Goal: Task Accomplishment & Management: Complete application form

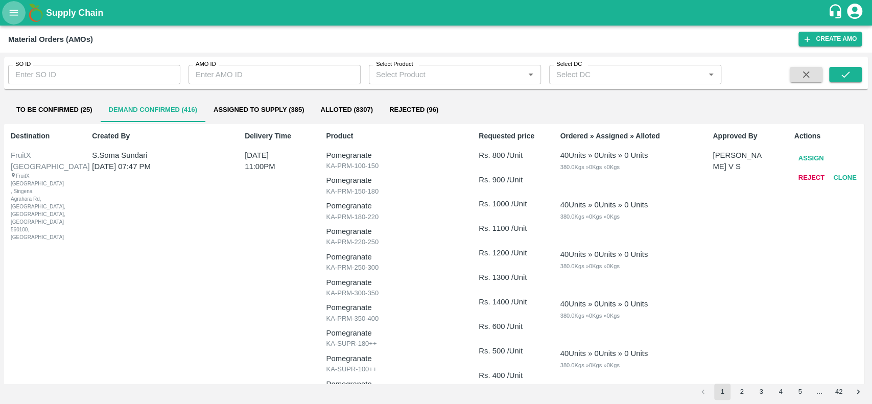
click at [12, 14] on icon "open drawer" at bounding box center [13, 12] width 11 height 11
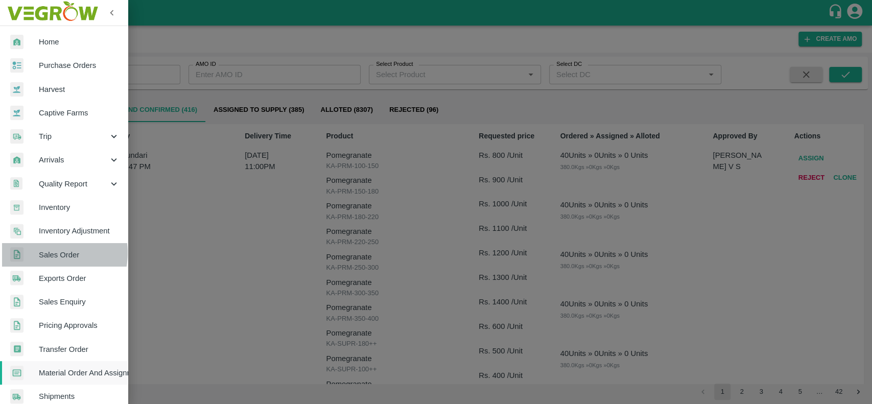
click at [45, 253] on span "Sales Order" at bounding box center [79, 254] width 81 height 11
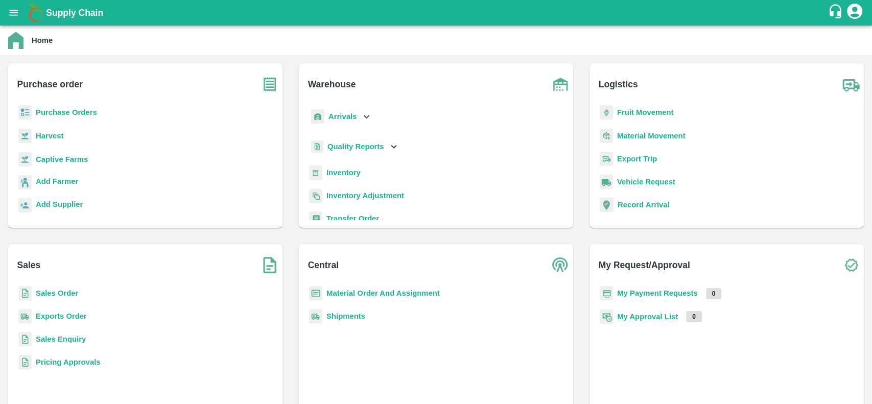
click at [42, 292] on b "Sales Order" at bounding box center [57, 293] width 42 height 8
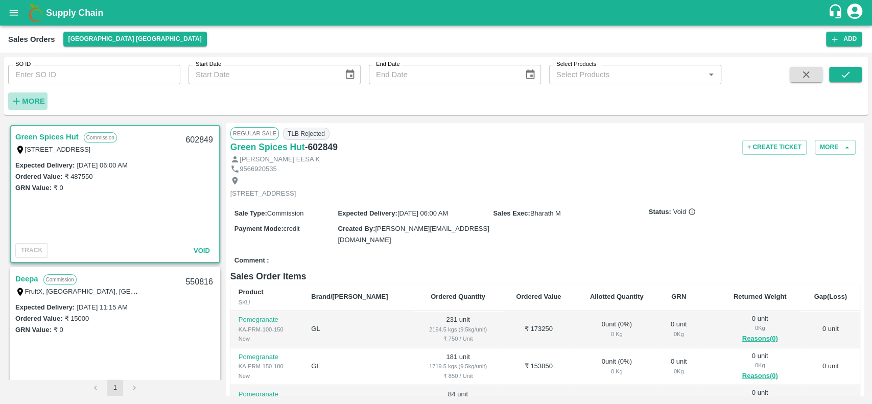
click at [28, 100] on strong "More" at bounding box center [33, 101] width 23 height 8
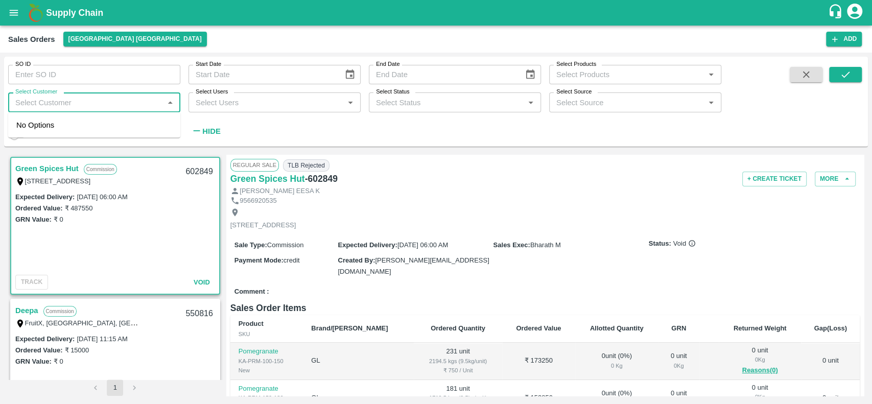
click at [39, 99] on input "Select Customer" at bounding box center [85, 102] width 149 height 13
type input "aflabt"
click at [21, 136] on input "checkbox" at bounding box center [26, 131] width 20 height 20
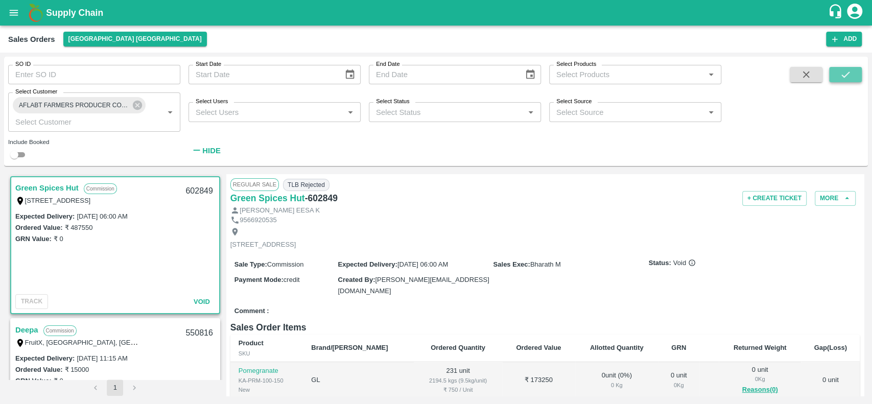
click at [843, 75] on icon "submit" at bounding box center [845, 74] width 11 height 11
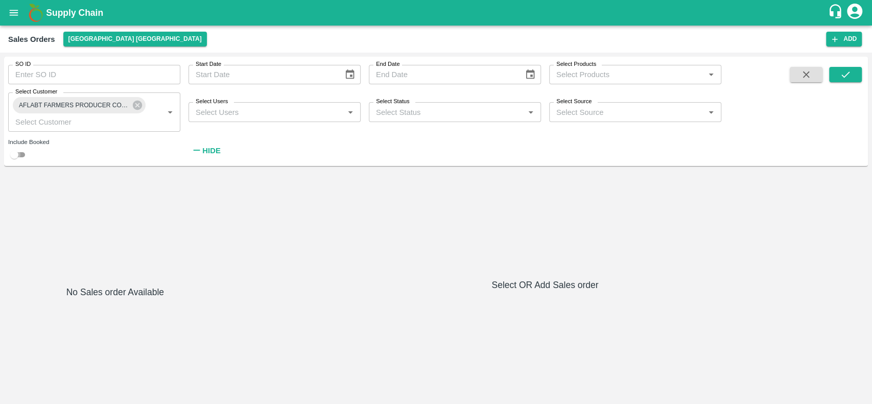
click at [21, 152] on input "checkbox" at bounding box center [14, 155] width 37 height 12
checkbox input "true"
click at [75, 37] on button "[GEOGRAPHIC_DATA] [GEOGRAPHIC_DATA]" at bounding box center [135, 39] width 144 height 15
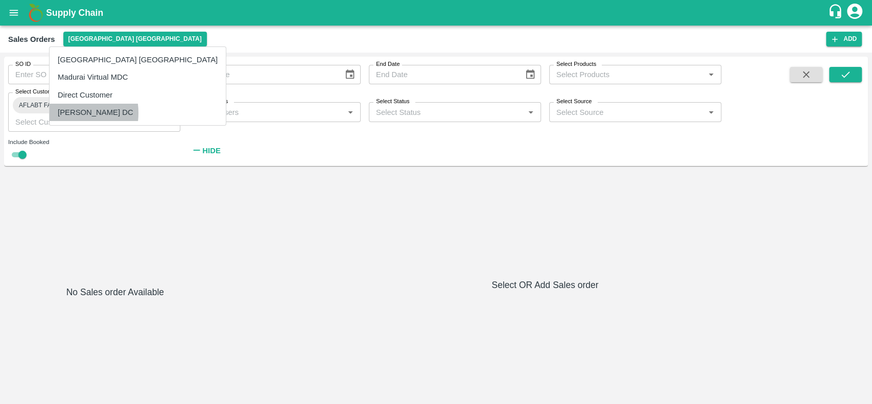
click at [64, 113] on li "[PERSON_NAME] DC" at bounding box center [138, 112] width 176 height 17
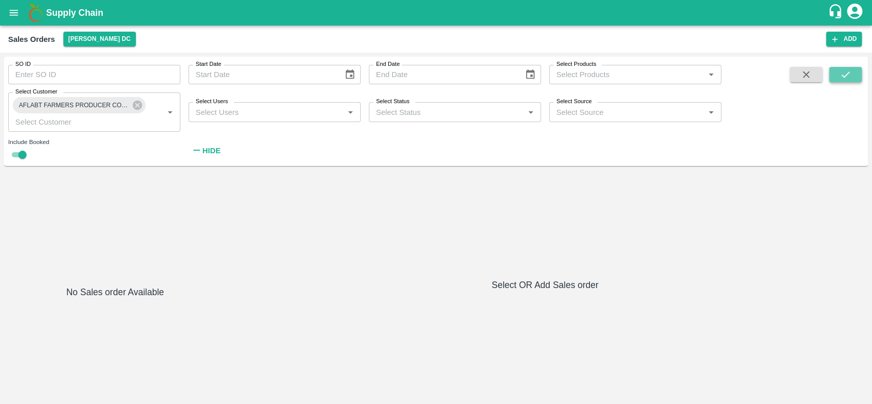
click at [843, 76] on icon "submit" at bounding box center [845, 74] width 11 height 11
click at [72, 37] on button "[PERSON_NAME] DC" at bounding box center [99, 39] width 73 height 15
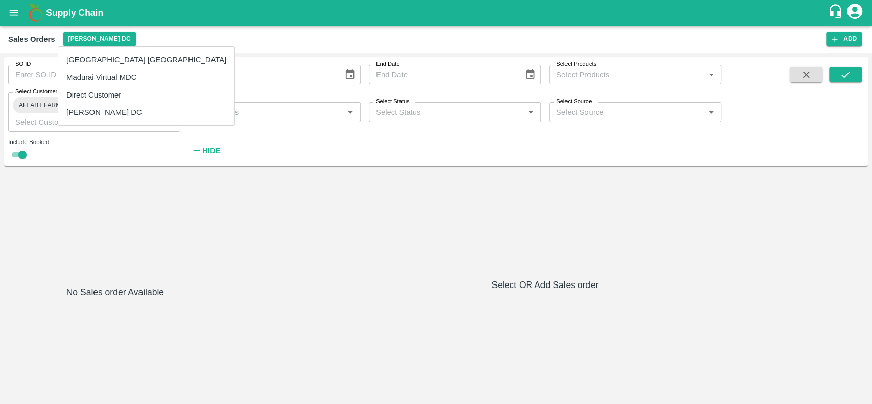
click at [69, 90] on li "Direct Customer" at bounding box center [146, 94] width 176 height 17
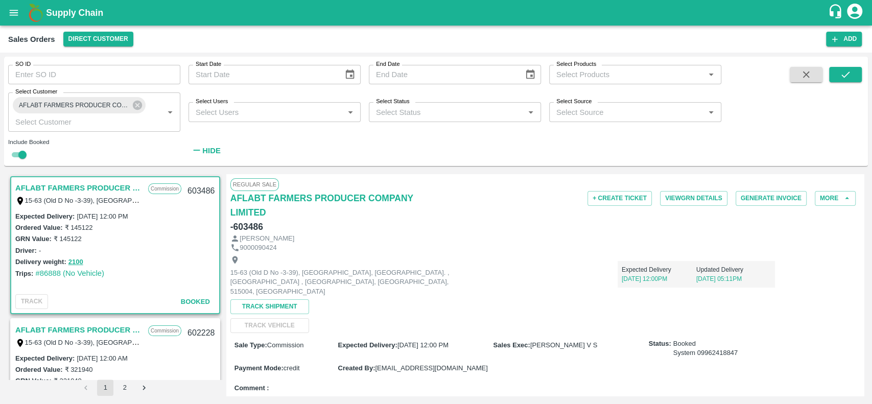
click at [20, 188] on link "AFLABT FARMERS PRODUCER COMPANY LIMITED" at bounding box center [79, 187] width 128 height 13
click at [820, 200] on button "More" at bounding box center [835, 198] width 41 height 15
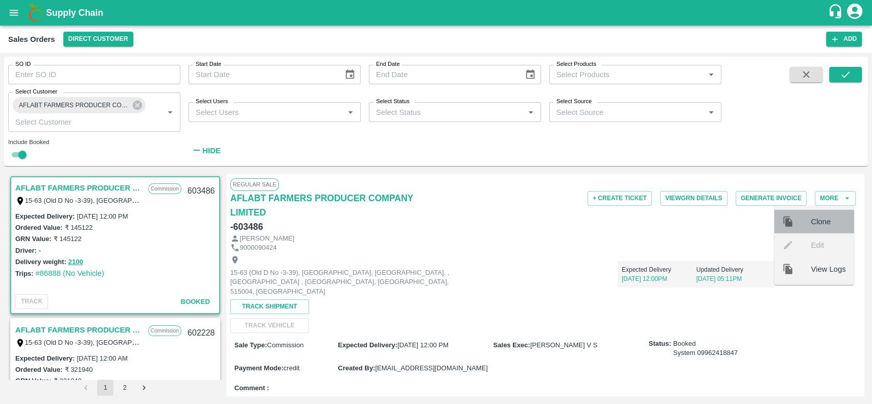
click at [809, 226] on div at bounding box center [796, 221] width 29 height 11
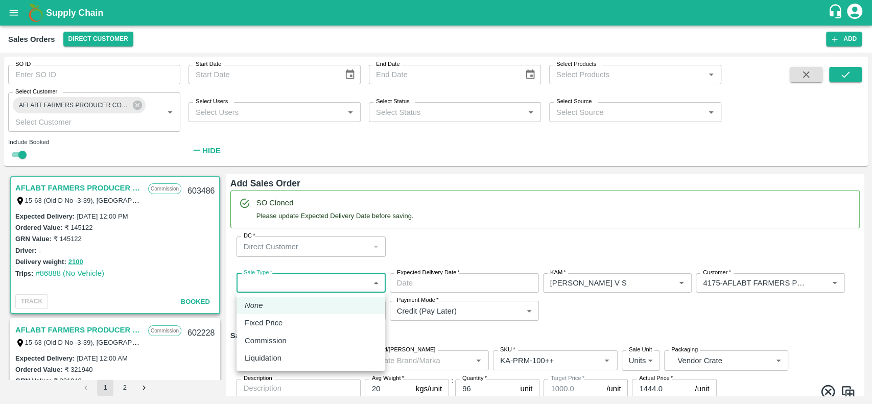
click at [281, 275] on body "Supply Chain Sales Orders Direct Customer Add SO ID SO ID Start Date Start Date…" at bounding box center [436, 202] width 872 height 404
click at [278, 342] on p "Commission" at bounding box center [266, 340] width 42 height 11
type input "2"
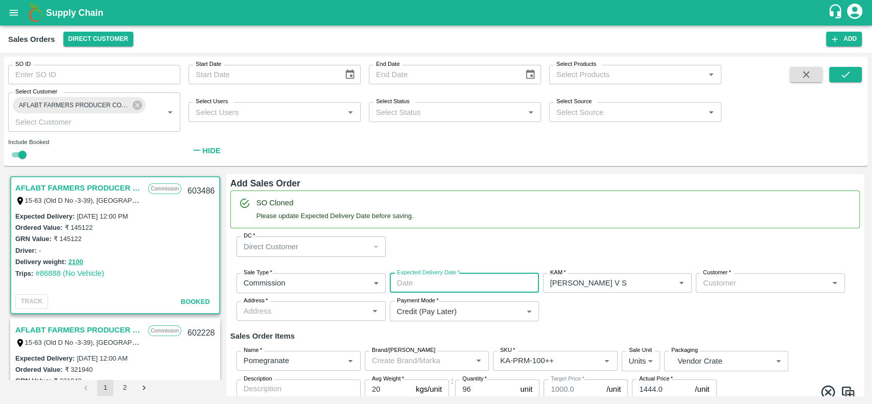
type input "DD/MM/YYYY hh:mm aa"
click at [421, 284] on input "DD/MM/YYYY hh:mm aa" at bounding box center [461, 282] width 142 height 19
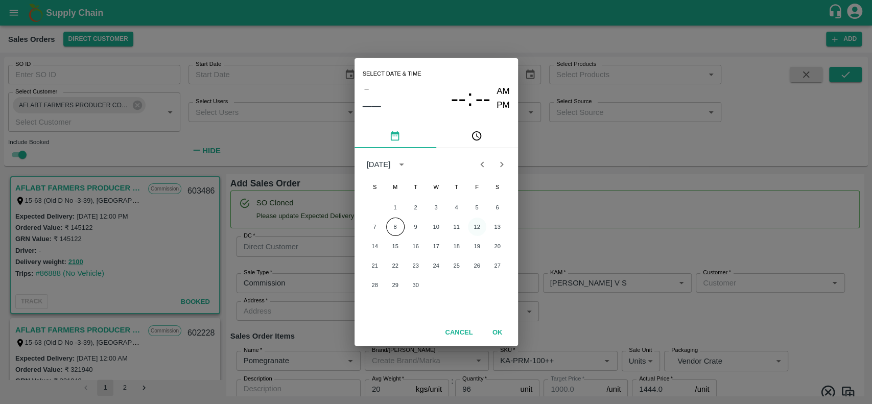
click at [478, 227] on button "12" at bounding box center [477, 227] width 18 height 18
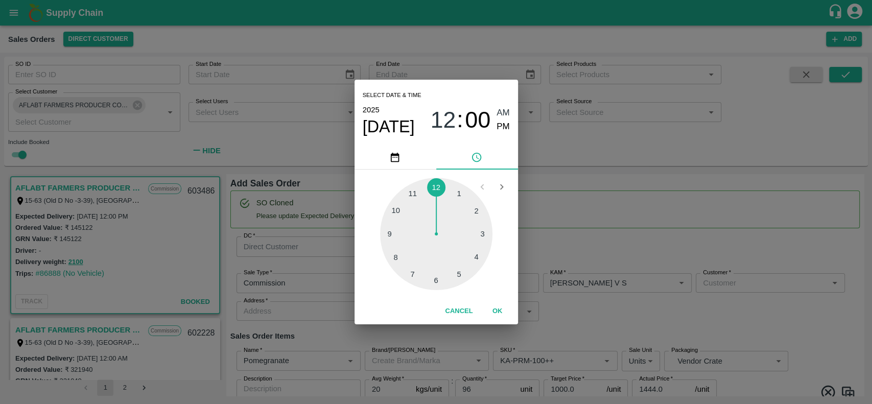
click at [414, 195] on div at bounding box center [436, 234] width 112 height 112
click at [503, 125] on span "PM" at bounding box center [503, 127] width 13 height 14
type input "12/09/2025 11:00 PM"
click at [498, 309] on button "OK" at bounding box center [497, 311] width 33 height 18
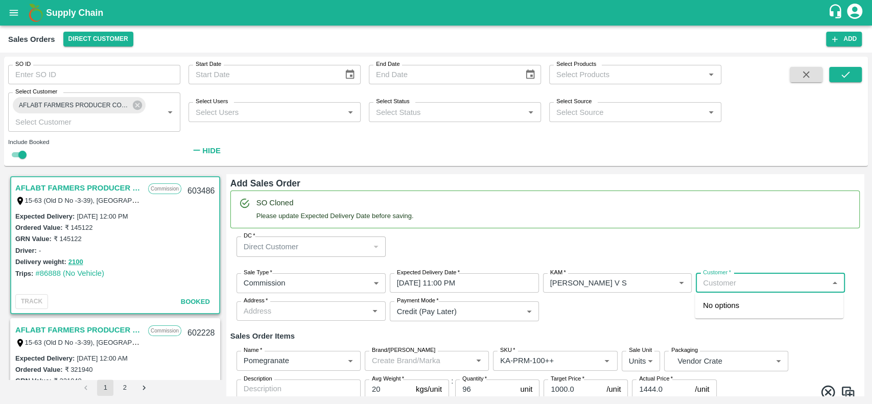
click at [714, 282] on input "Customer   *" at bounding box center [762, 282] width 126 height 13
click at [711, 304] on p "AFLABT FARMERS PRODUCER COMPANY LIMITED" at bounding box center [769, 311] width 132 height 23
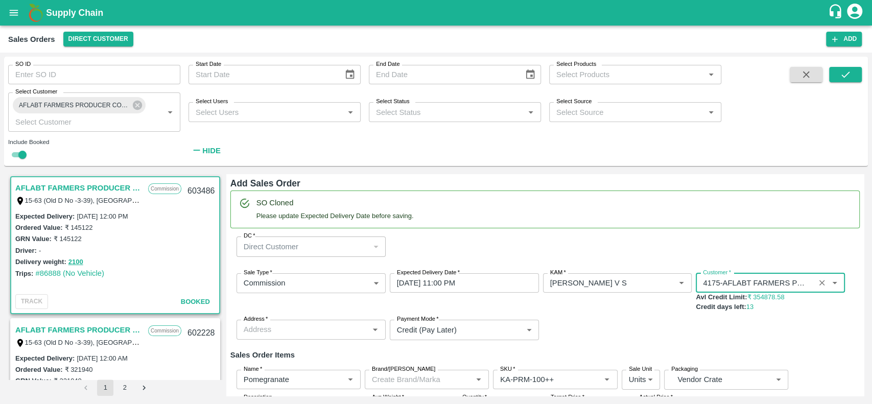
type input "4175-AFLABT FARMERS PRODUCER COMPANY LIMITED"
click at [662, 317] on div "Sale Type   * Commission 2 Sale Type Expected Delivery Date   * 12/09/2025 11:0…" at bounding box center [544, 306] width 629 height 83
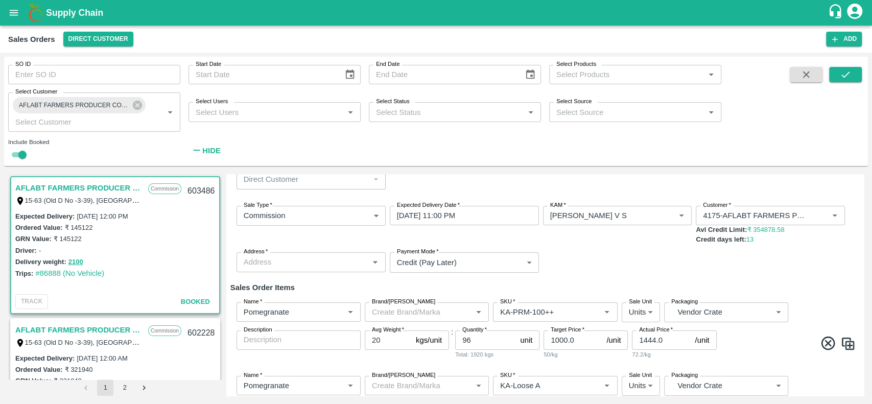
scroll to position [104, 0]
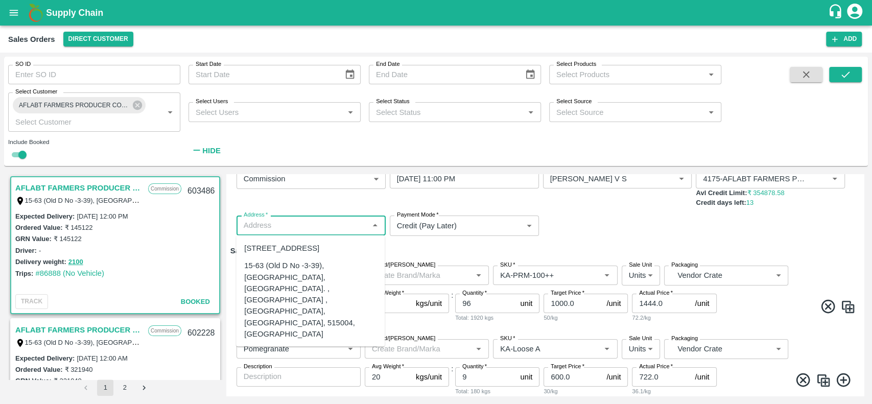
click at [345, 231] on input "Address   *" at bounding box center [303, 225] width 126 height 13
click at [246, 315] on div "15-63 (Old D No -3-39), Kakkalapalli village, Anantapur. , Anantapur , Anantapu…" at bounding box center [310, 300] width 132 height 80
type input "15-63 (Old D No -3-39), Kakkalapalli village, Anantapur. , Anantapur , Anantapu…"
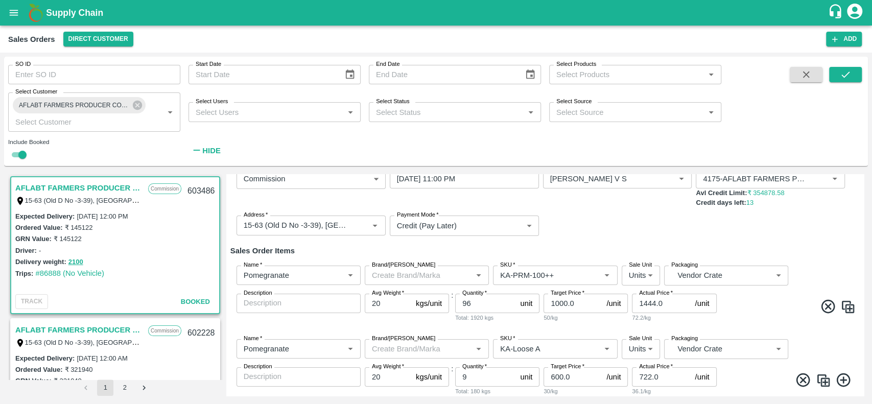
click at [605, 221] on div "Sale Type   * Commission 2 Sale Type Expected Delivery Date   * 12/09/2025 11:0…" at bounding box center [544, 202] width 629 height 83
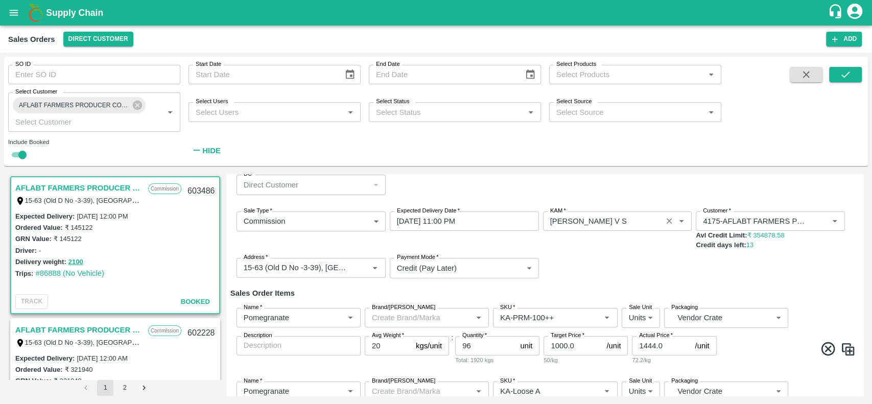
click at [665, 221] on icon "Clear" at bounding box center [670, 222] width 10 height 10
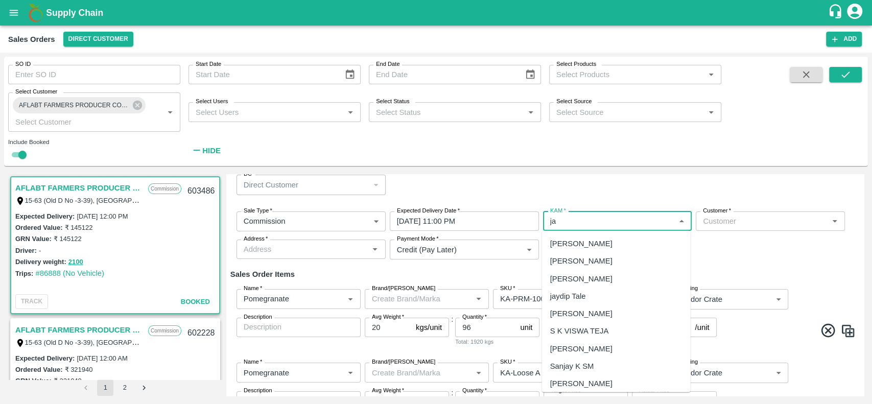
type input "j"
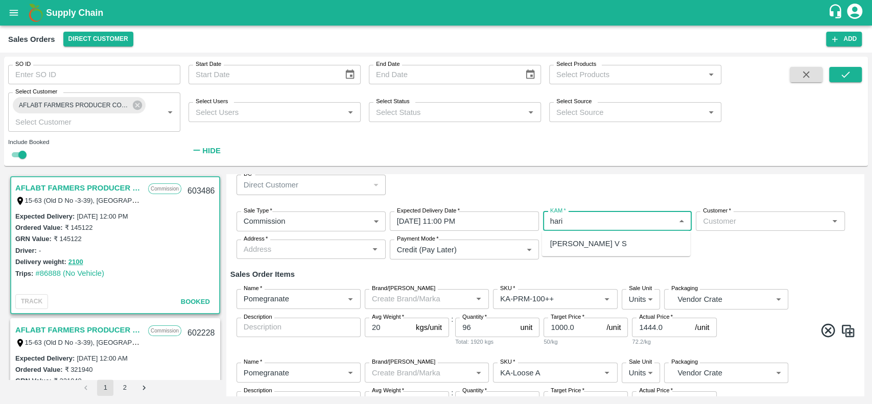
click at [629, 243] on div "[PERSON_NAME] V S" at bounding box center [615, 243] width 149 height 17
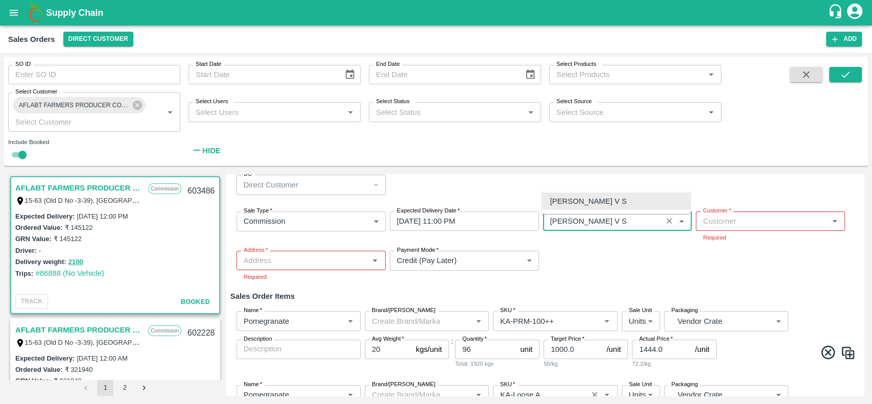
scroll to position [127, 0]
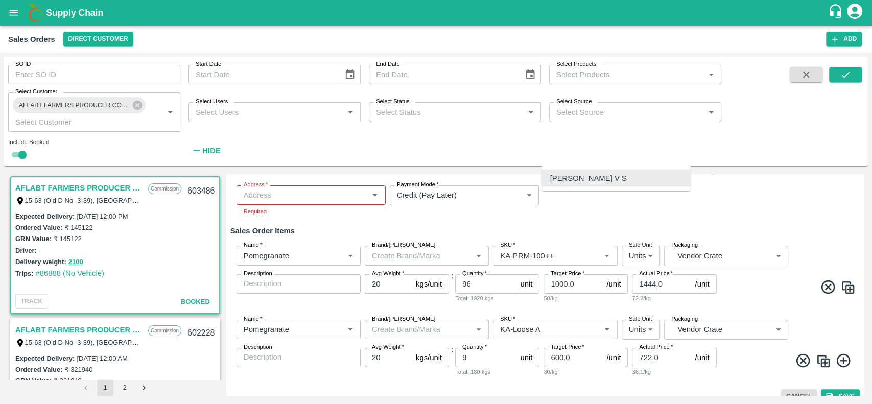
type input "[PERSON_NAME] V S"
drag, startPoint x: 477, startPoint y: 286, endPoint x: 460, endPoint y: 285, distance: 17.4
click at [460, 285] on input "96" at bounding box center [485, 283] width 61 height 19
type input "150"
click at [531, 306] on div "Name   * Name   * Brand/Marka Brand/Marka SKU   * SKU   * Sale Unit Units 2 Sal…" at bounding box center [544, 275] width 629 height 74
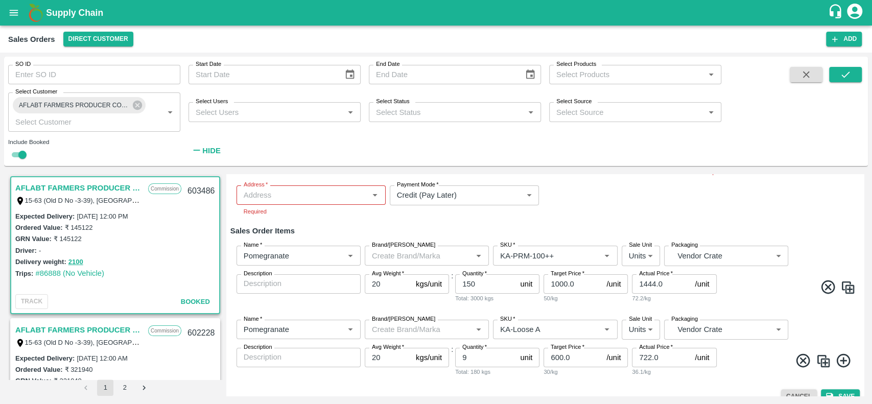
click at [531, 306] on div "Name   * Name   * Brand/Marka Brand/Marka SKU   * SKU   * Sale Unit Units 2 Sal…" at bounding box center [544, 275] width 629 height 74
drag, startPoint x: 663, startPoint y: 281, endPoint x: 636, endPoint y: 284, distance: 26.7
click at [636, 284] on input "1444.0" at bounding box center [661, 283] width 59 height 19
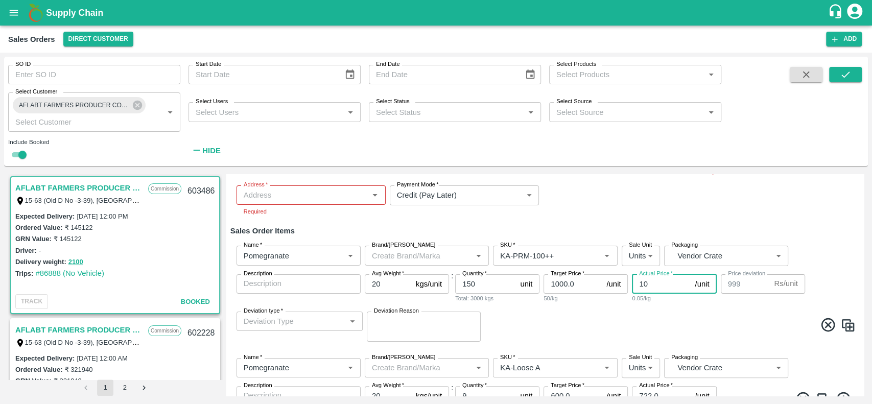
type input "100"
type input "990"
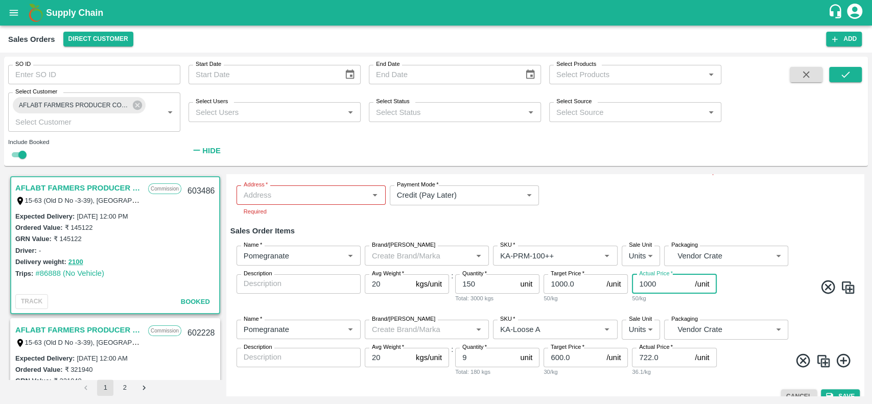
type input "1000"
drag, startPoint x: 659, startPoint y: 358, endPoint x: 632, endPoint y: 358, distance: 27.1
click at [632, 358] on input "722.0" at bounding box center [661, 357] width 59 height 19
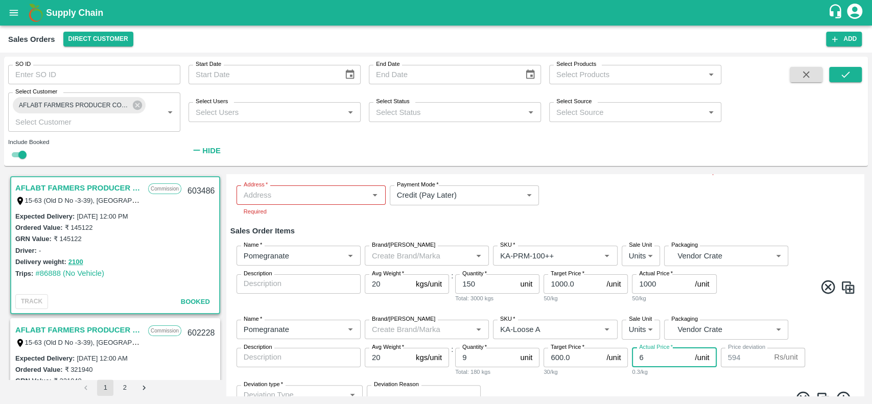
type input "60"
type input "540"
type input "600"
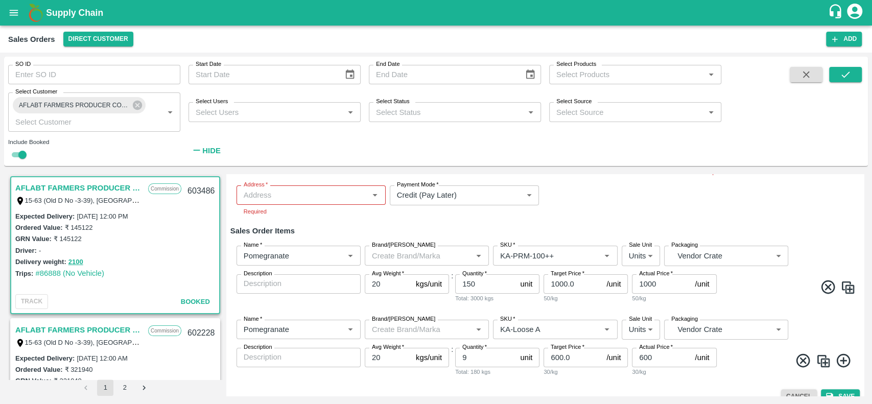
click at [617, 372] on div "30/kg" at bounding box center [585, 371] width 84 height 9
drag, startPoint x: 469, startPoint y: 355, endPoint x: 452, endPoint y: 356, distance: 17.4
click at [452, 356] on div "Name   * Name   * Brand/Marka Brand/Marka SKU   * SKU   * Sale Unit Units 2 Sal…" at bounding box center [544, 349] width 629 height 74
type input "5"
click at [596, 388] on div "Add Sales Order SO Cloned Please update Expected Delivery Date before saving. D…" at bounding box center [544, 285] width 637 height 222
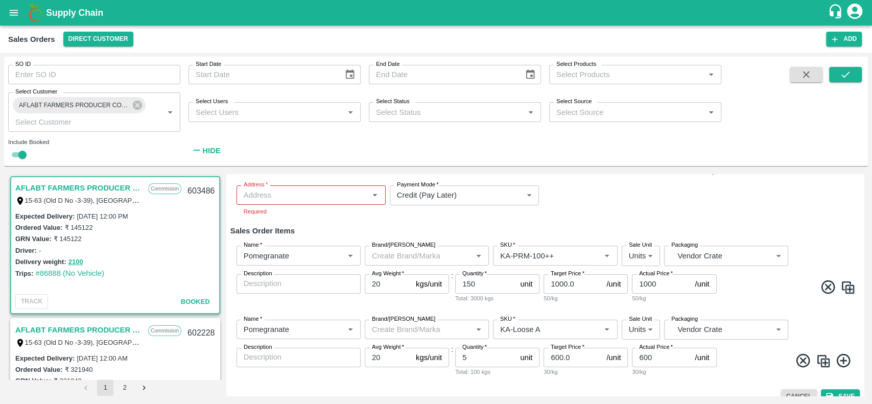
click at [748, 295] on span at bounding box center [787, 289] width 137 height 20
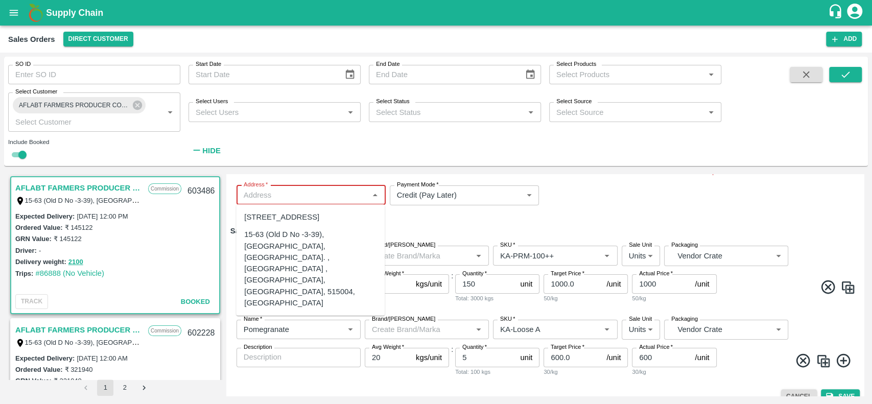
click at [320, 195] on input "Address   *" at bounding box center [303, 194] width 126 height 13
click at [270, 285] on div "15-63 (Old D No -3-39), Kakkalapalli village, Anantapur. , Anantapur , Anantapu…" at bounding box center [310, 269] width 132 height 80
type input "15-63 (Old D No -3-39), Kakkalapalli village, Anantapur. , Anantapur , Anantapu…"
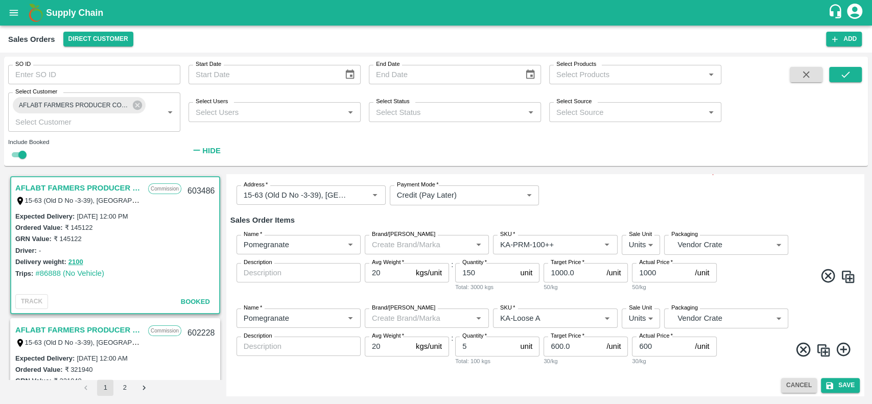
click at [617, 198] on div "Sale Type   * Commission 2 Sale Type Expected Delivery Date   * 12/09/2025 11:0…" at bounding box center [544, 176] width 629 height 76
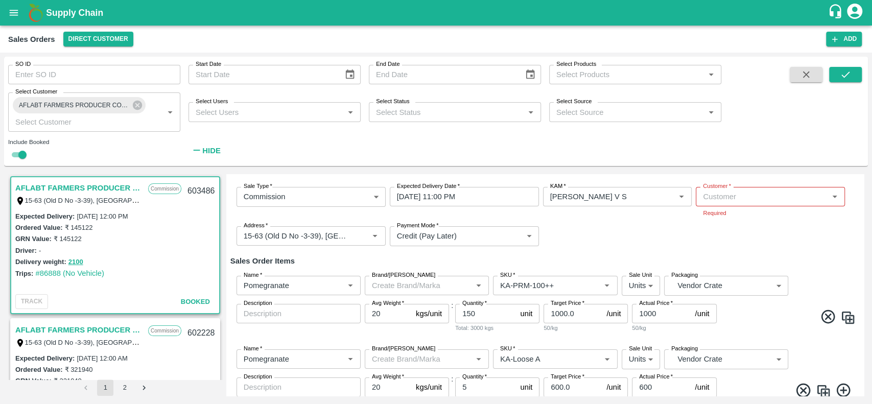
scroll to position [92, 0]
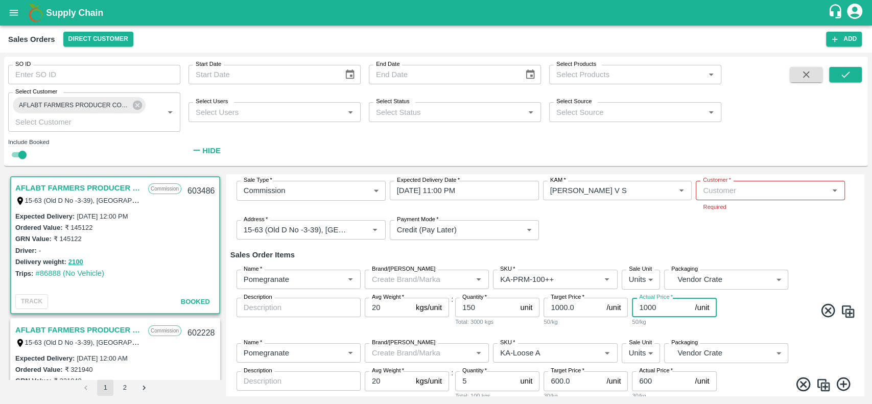
drag, startPoint x: 659, startPoint y: 311, endPoint x: 630, endPoint y: 315, distance: 30.0
click at [630, 315] on div "Name   * Name   * Brand/Marka Brand/Marka SKU   * SKU   * Sale Unit Units 2 Sal…" at bounding box center [544, 299] width 629 height 74
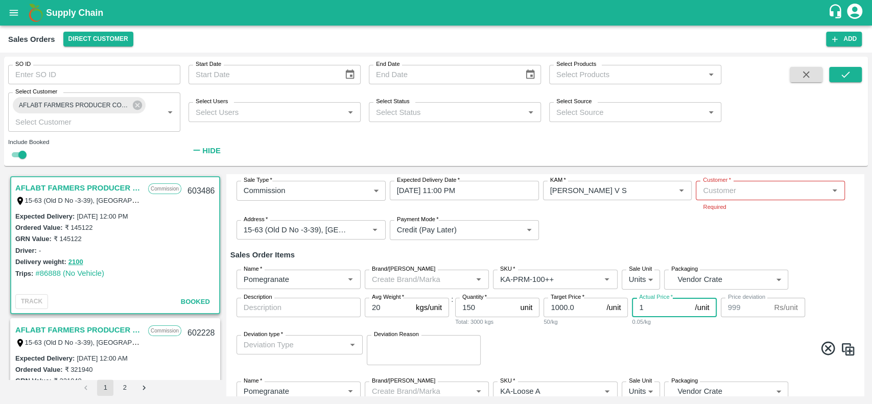
type input "14"
type input "986"
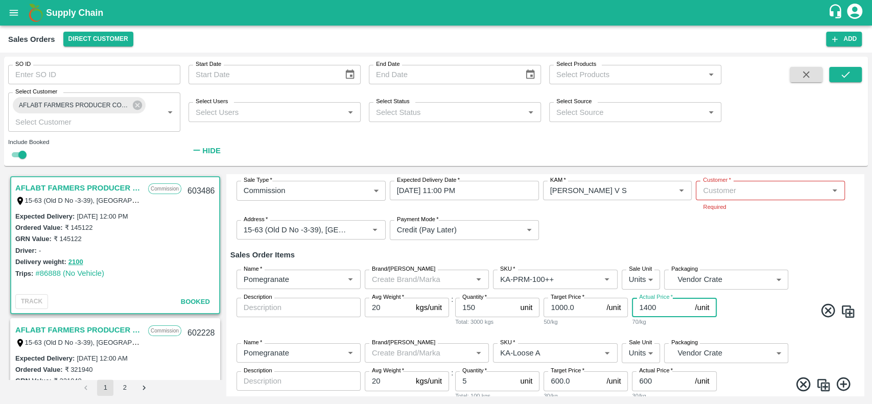
type input "1400"
click at [670, 322] on div "70/kg" at bounding box center [674, 321] width 84 height 9
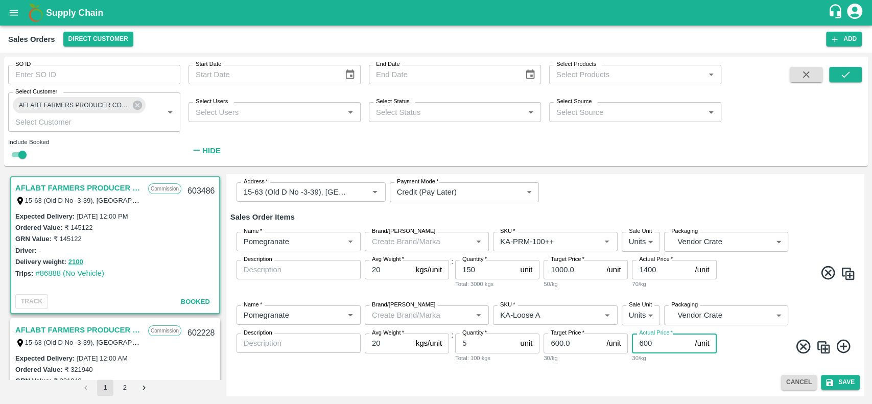
click at [655, 345] on input "600" at bounding box center [661, 343] width 59 height 19
click at [719, 373] on div "Add Sales Order SO Cloned Please update Expected Delivery Date before saving. D…" at bounding box center [544, 285] width 637 height 222
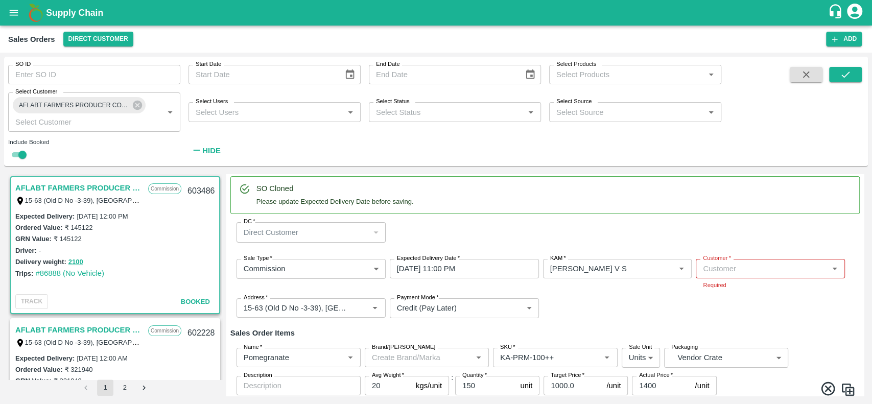
scroll to position [0, 0]
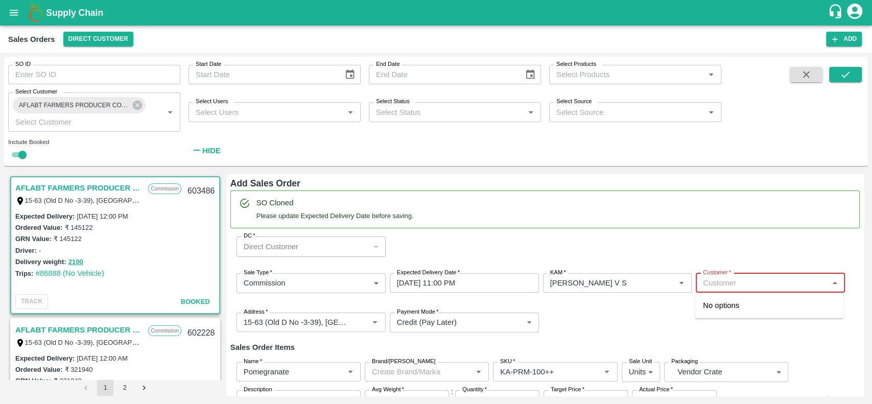
click at [716, 286] on input "Customer   *" at bounding box center [762, 282] width 126 height 13
click at [705, 307] on p "AFLABT FARMERS PRODUCER COMPANY LIMITED" at bounding box center [769, 311] width 132 height 23
type input "4175-AFLABT FARMERS PRODUCER COMPANY LIMITED"
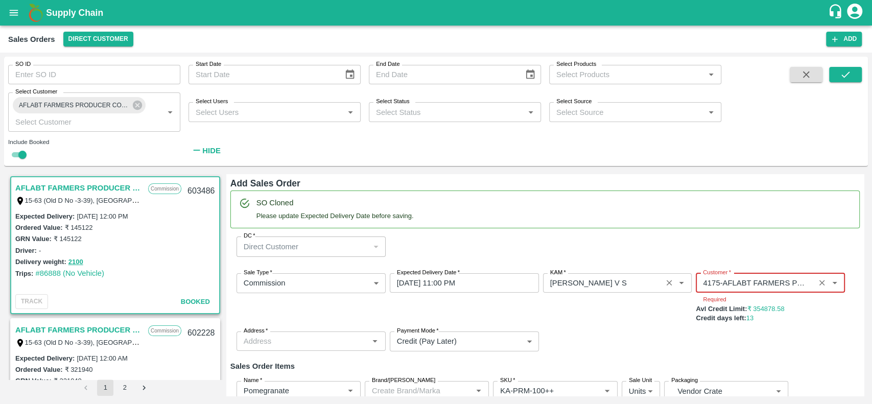
click at [655, 314] on div "KAM   * KAM   *" at bounding box center [617, 298] width 149 height 50
type input "4175-AFLABT FARMERS PRODUCER COMPANY LIMITED"
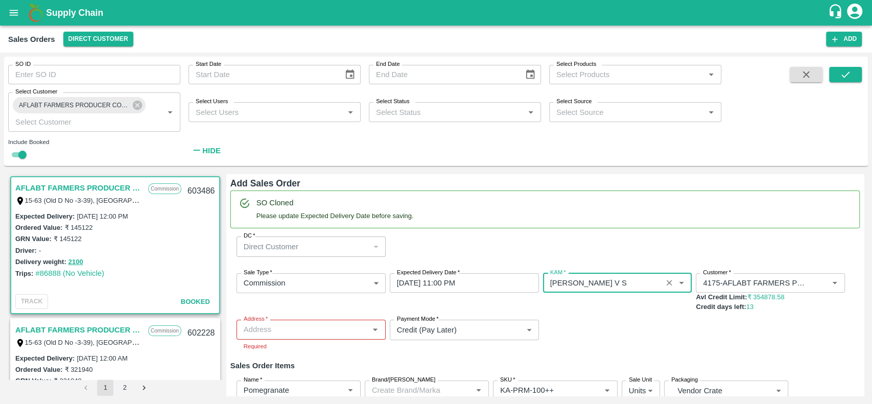
click at [318, 330] on input "Address   *" at bounding box center [303, 329] width 126 height 13
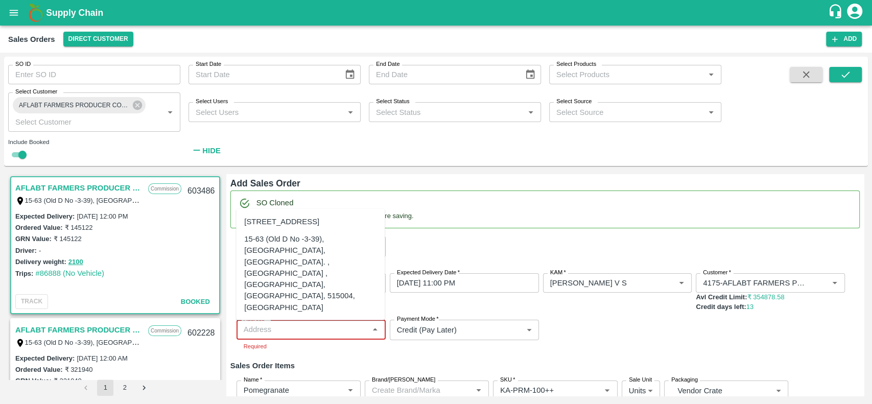
click at [267, 274] on div "15-63 (Old D No -3-39), Kakkalapalli village, Anantapur. , Anantapur , Anantapu…" at bounding box center [310, 273] width 132 height 80
type input "15-63 (Old D No -3-39), Kakkalapalli village, Anantapur. , Anantapur , Anantapu…"
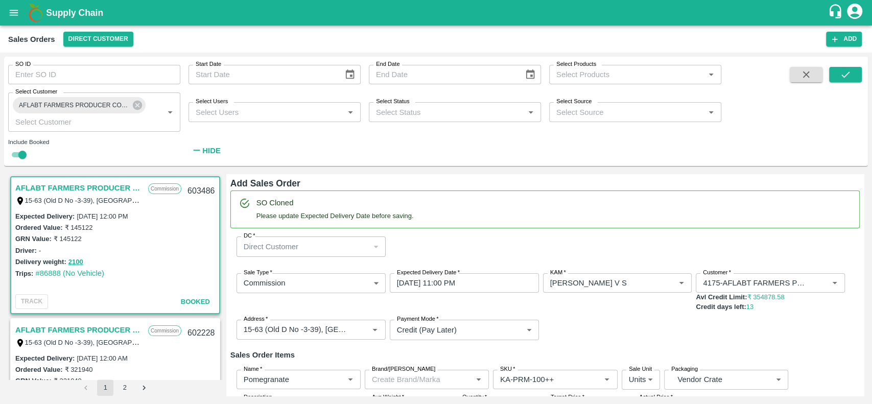
click at [574, 314] on div "Sale Type   * Commission 2 Sale Type Expected Delivery Date   * 12/09/2025 11:0…" at bounding box center [544, 306] width 629 height 83
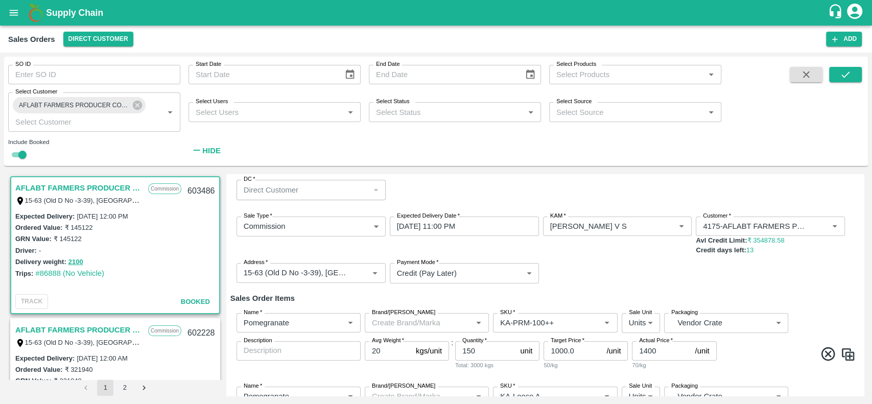
scroll to position [137, 0]
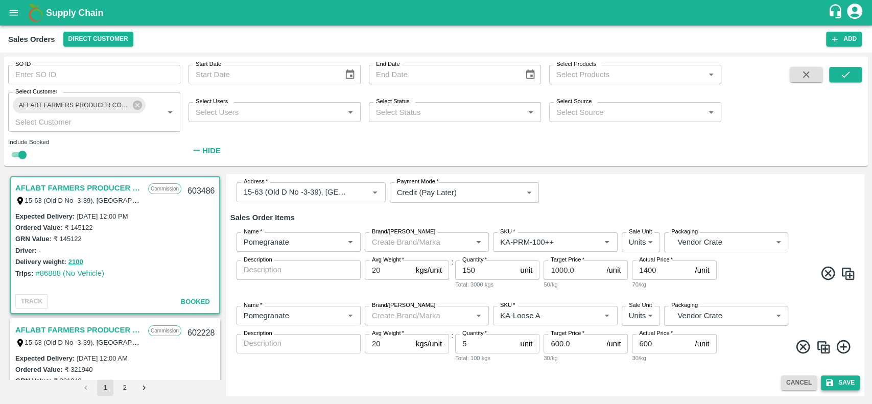
click at [843, 382] on button "Save" at bounding box center [840, 382] width 39 height 15
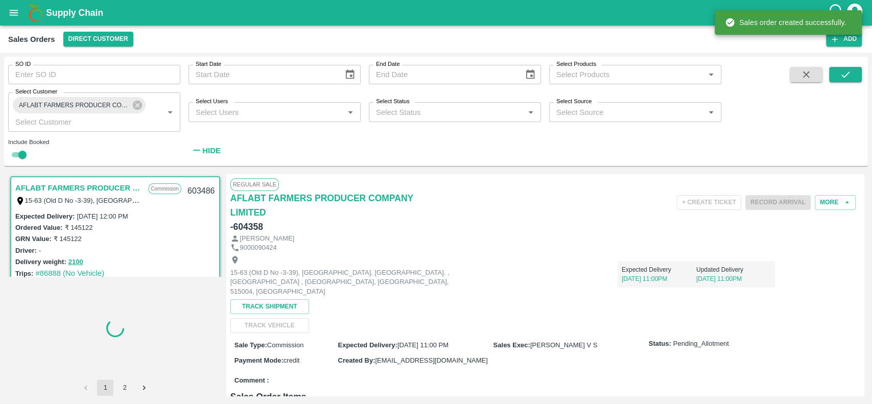
scroll to position [2, 0]
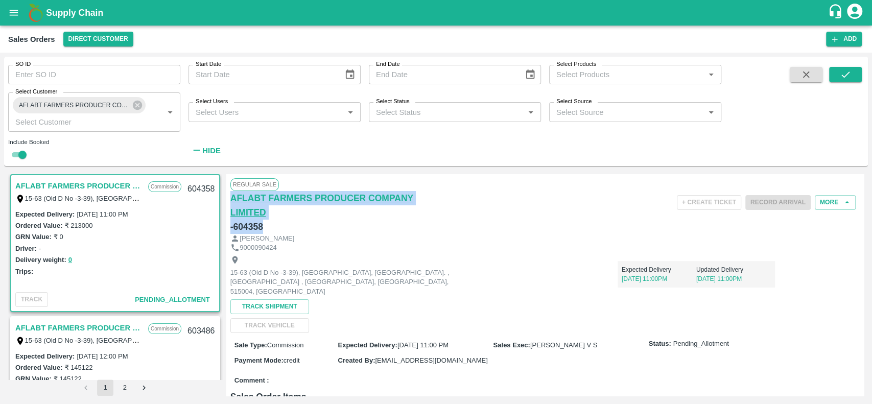
drag, startPoint x: 262, startPoint y: 224, endPoint x: 230, endPoint y: 198, distance: 41.4
click at [230, 198] on div "AFLABT FARMERS PRODUCER COMPANY LIMITED - 604358" at bounding box center [335, 212] width 210 height 43
copy div "AFLABT FARMERS PRODUCER COMPANY LIMITED - 604358"
